Goal: Information Seeking & Learning: Learn about a topic

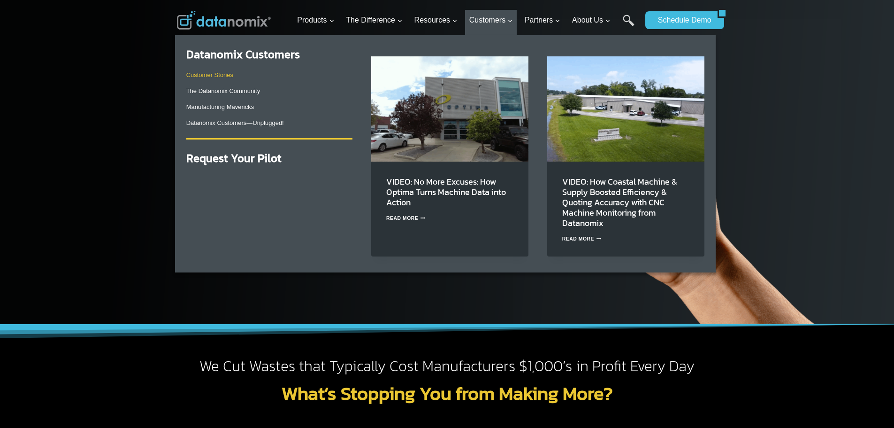
click at [223, 74] on link "Customer Stories" at bounding box center [209, 74] width 47 height 7
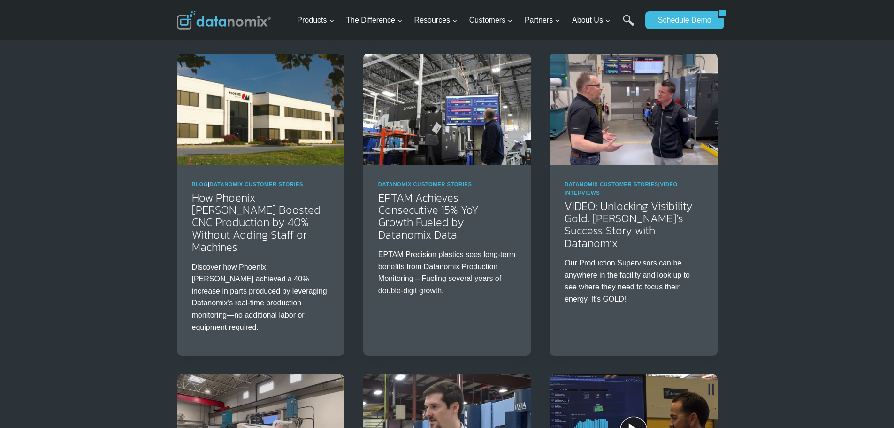
scroll to position [391, 0]
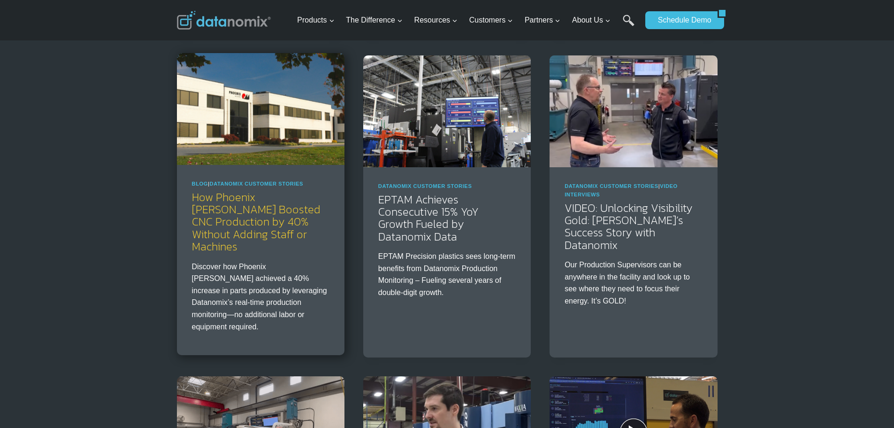
click at [260, 224] on link "How Phoenix [PERSON_NAME] Boosted CNC Production by 40% Without Adding Staff or…" at bounding box center [256, 222] width 129 height 66
